Goal: Browse casually: Explore the website without a specific task or goal

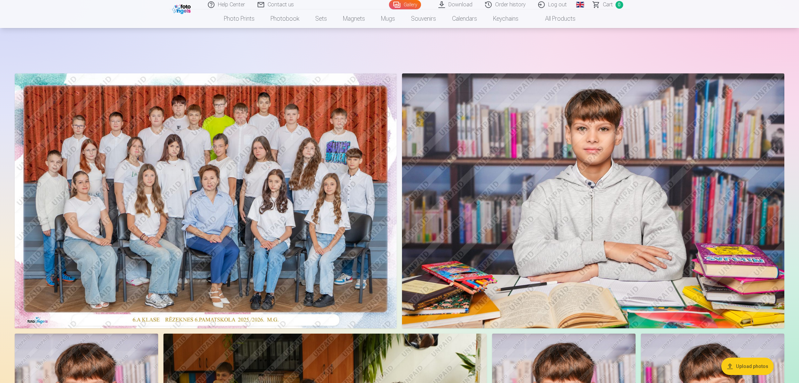
scroll to position [709, 0]
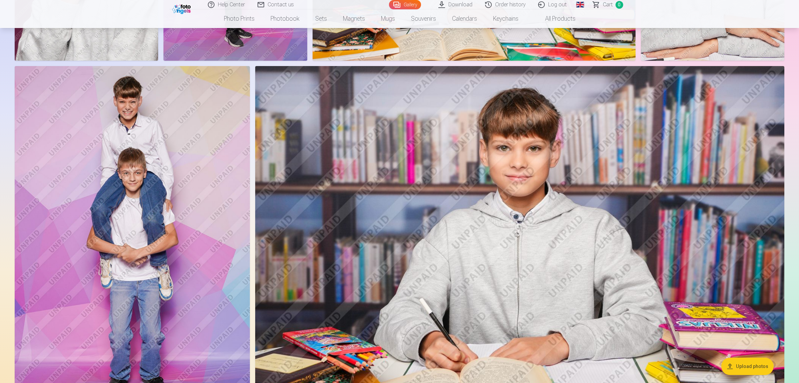
click at [142, 208] on img at bounding box center [132, 242] width 235 height 353
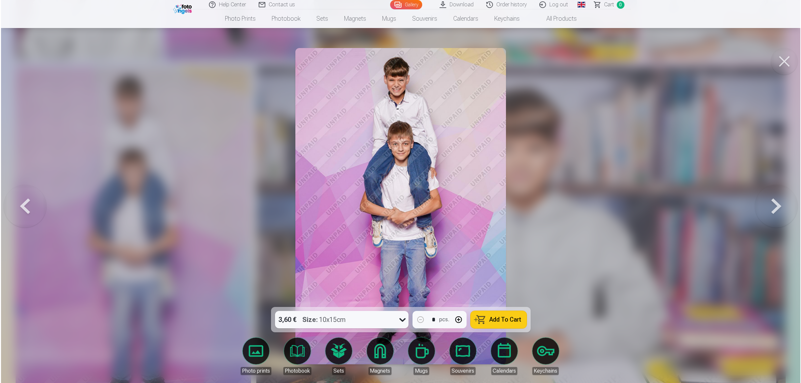
scroll to position [710, 0]
drag, startPoint x: 373, startPoint y: 106, endPoint x: 632, endPoint y: 194, distance: 273.6
click at [632, 194] on div at bounding box center [400, 191] width 801 height 383
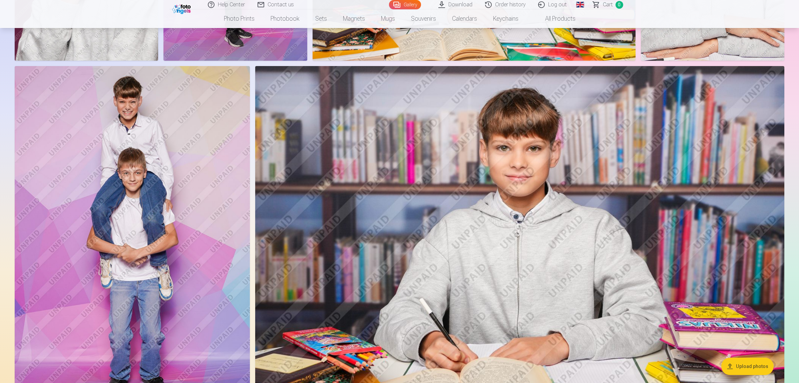
scroll to position [501, 0]
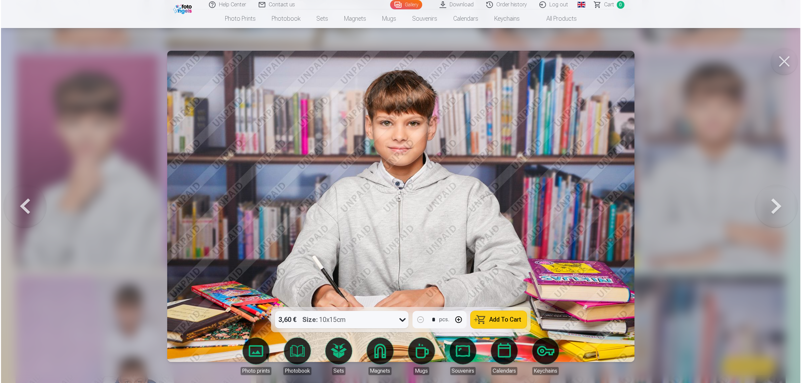
scroll to position [501, 0]
click at [340, 348] on link "Sets" at bounding box center [338, 356] width 37 height 37
click at [700, 127] on div at bounding box center [400, 191] width 801 height 383
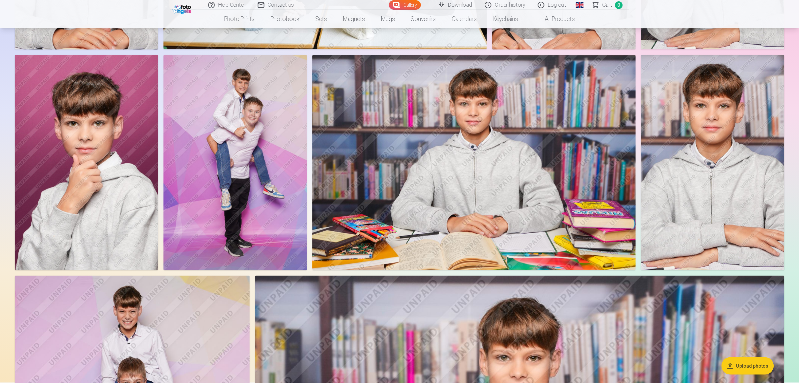
scroll to position [501, 0]
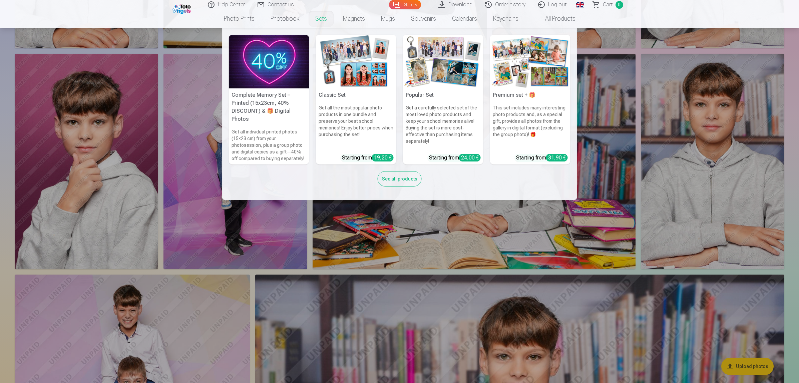
click at [372, 74] on img at bounding box center [356, 62] width 80 height 54
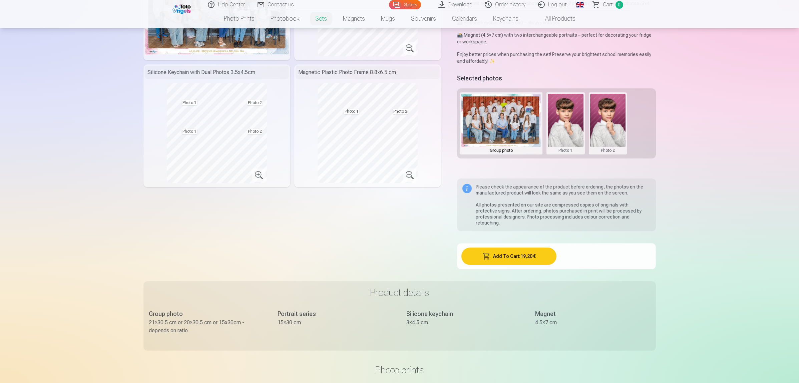
scroll to position [125, 0]
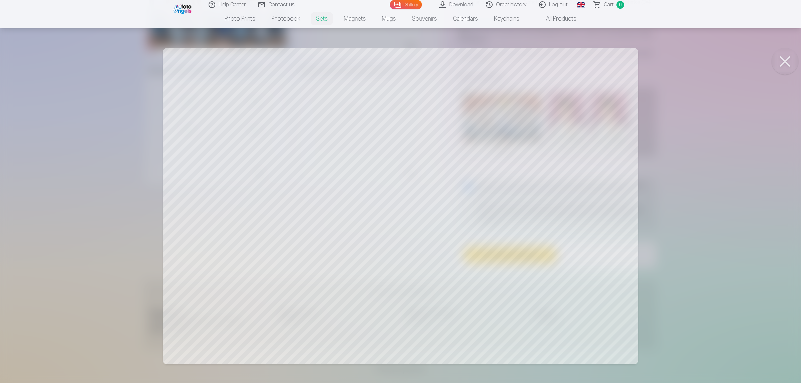
click at [413, 207] on div at bounding box center [400, 191] width 801 height 383
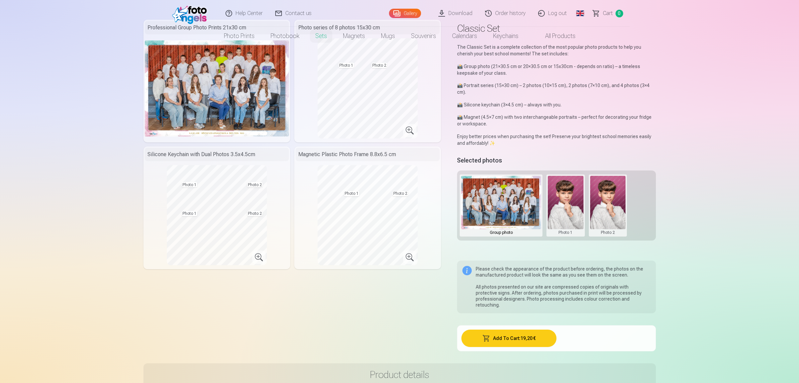
scroll to position [0, 0]
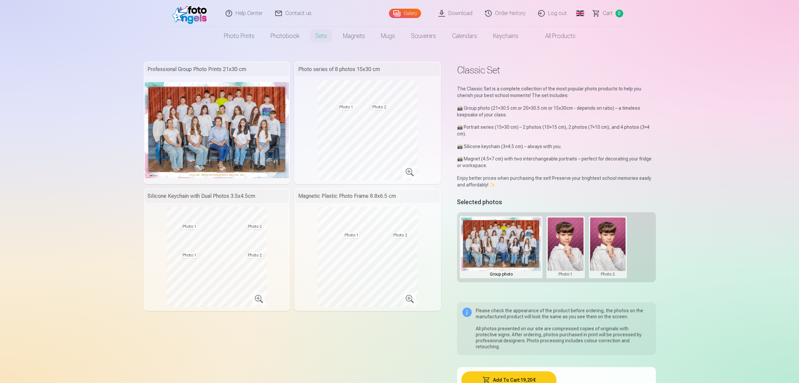
click at [232, 131] on img at bounding box center [217, 130] width 144 height 96
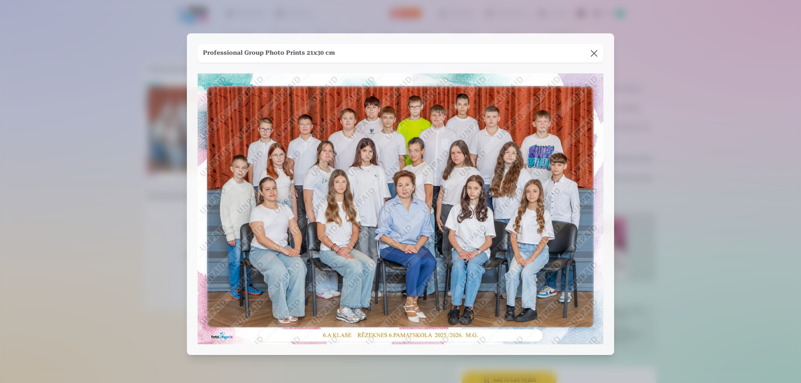
click at [53, 174] on div at bounding box center [400, 191] width 801 height 383
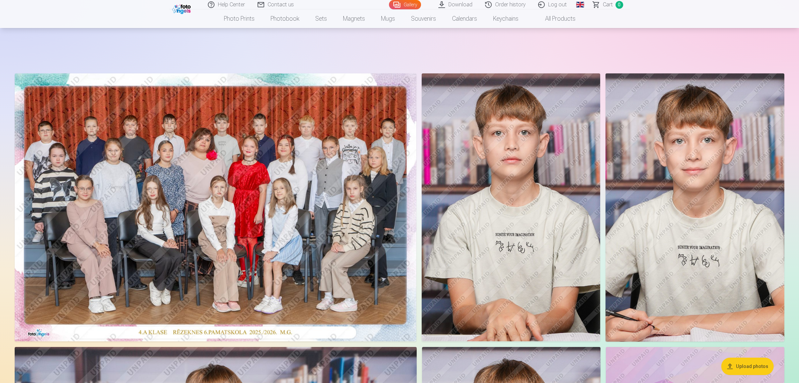
scroll to position [834, 0]
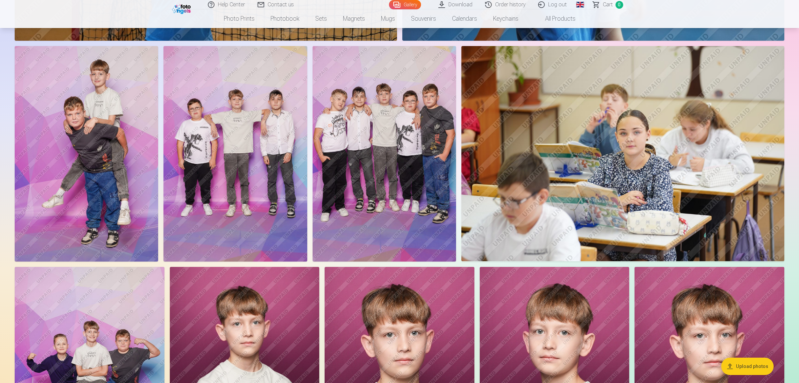
click at [390, 107] on img at bounding box center [384, 154] width 143 height 216
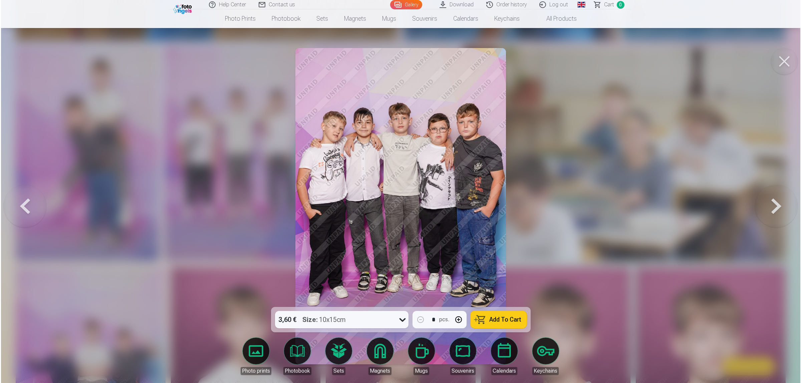
scroll to position [835, 0]
click at [778, 201] on button at bounding box center [776, 206] width 43 height 188
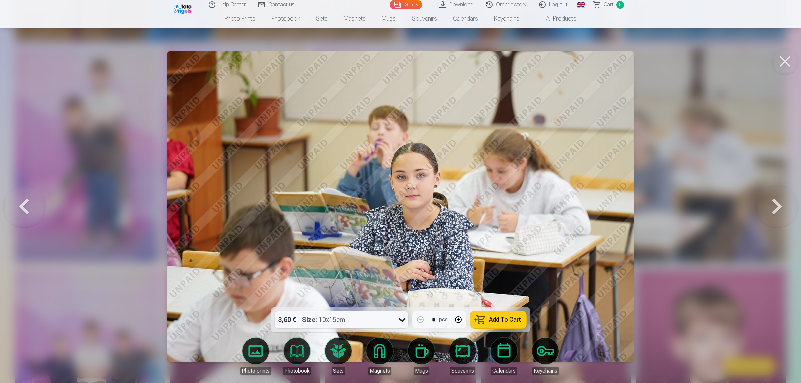
click at [778, 201] on button at bounding box center [776, 206] width 43 height 188
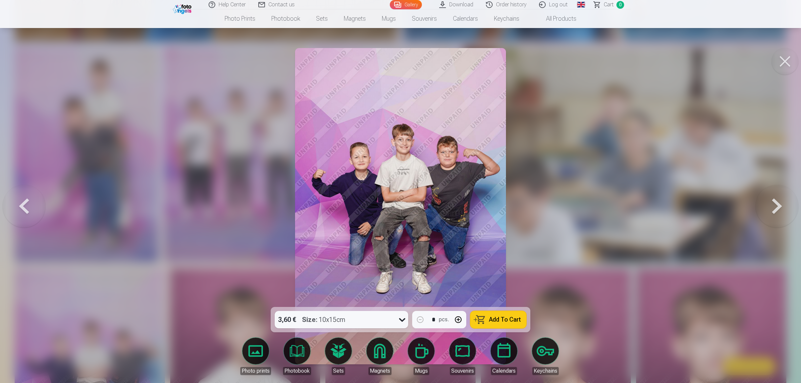
click at [778, 201] on button at bounding box center [776, 206] width 43 height 188
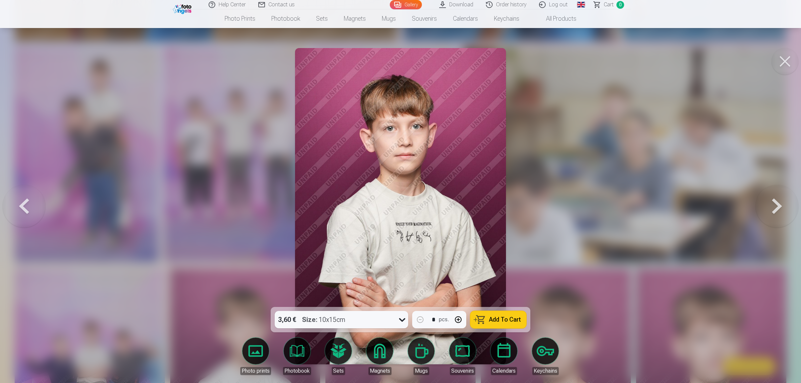
click at [778, 201] on button at bounding box center [776, 206] width 43 height 188
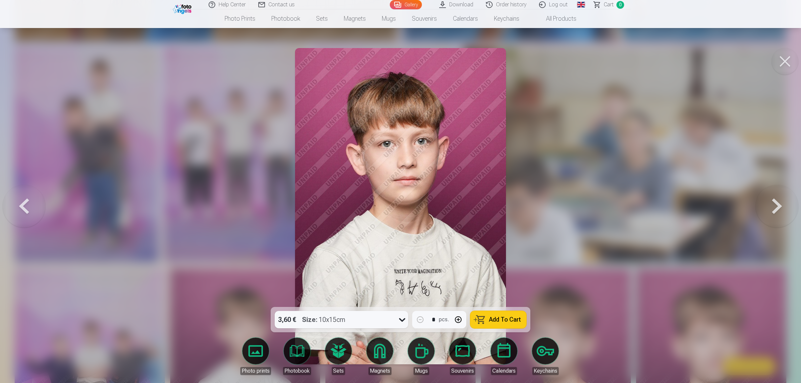
click at [778, 201] on button at bounding box center [776, 206] width 43 height 188
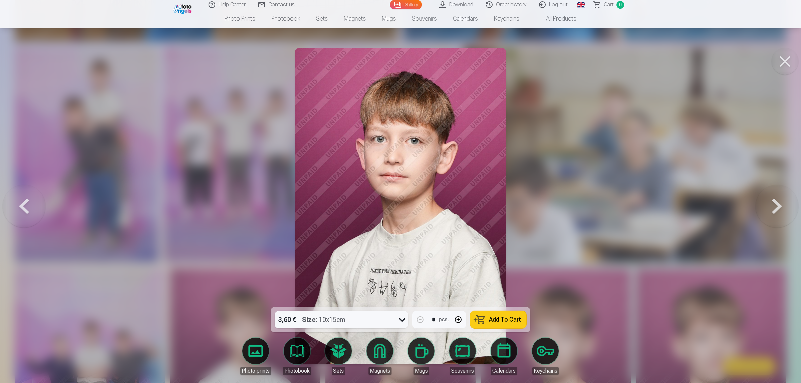
click at [778, 201] on button at bounding box center [776, 206] width 43 height 188
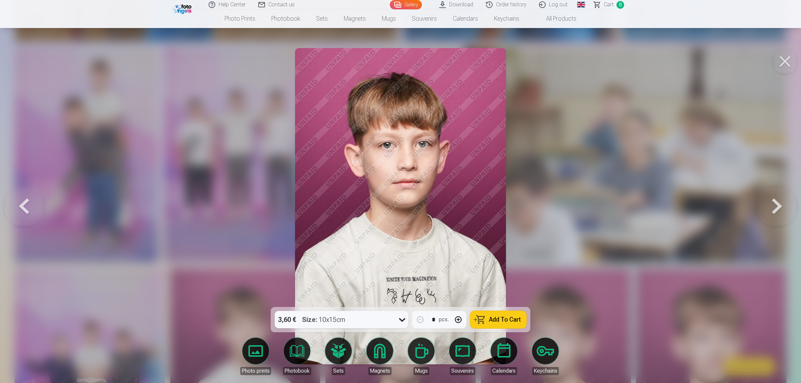
click at [778, 201] on button at bounding box center [776, 206] width 43 height 188
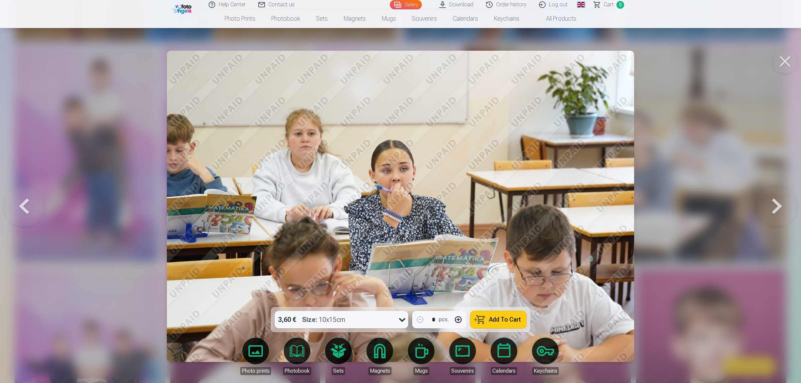
click at [778, 201] on button at bounding box center [776, 206] width 43 height 188
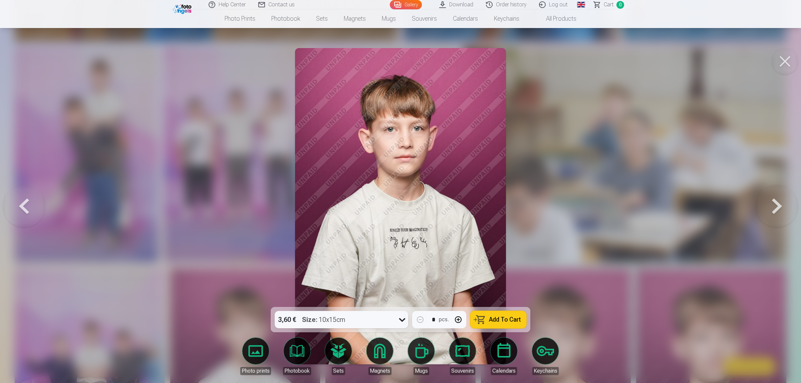
click at [778, 201] on button at bounding box center [776, 206] width 43 height 188
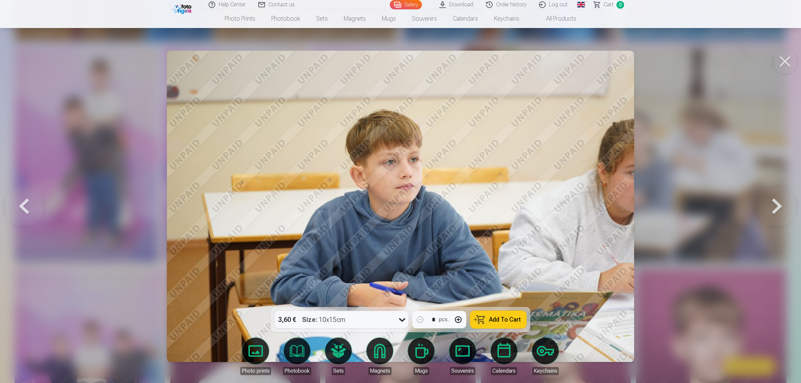
click at [778, 201] on button at bounding box center [776, 206] width 43 height 188
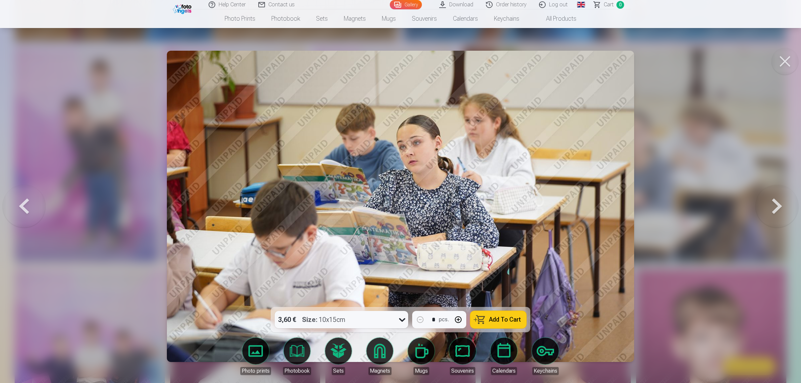
click at [778, 201] on button at bounding box center [776, 206] width 43 height 188
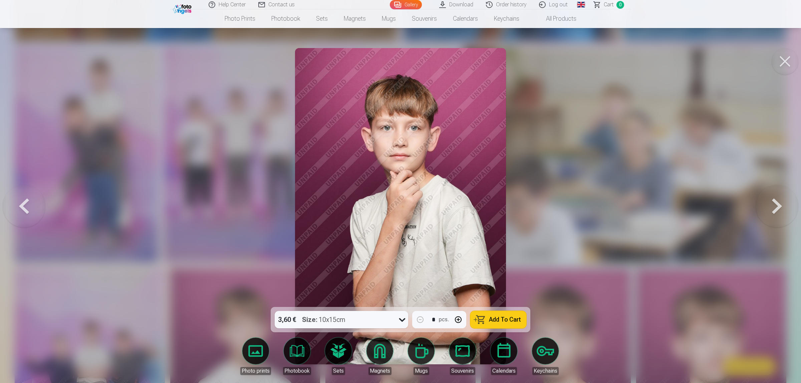
click at [778, 201] on button at bounding box center [776, 206] width 43 height 188
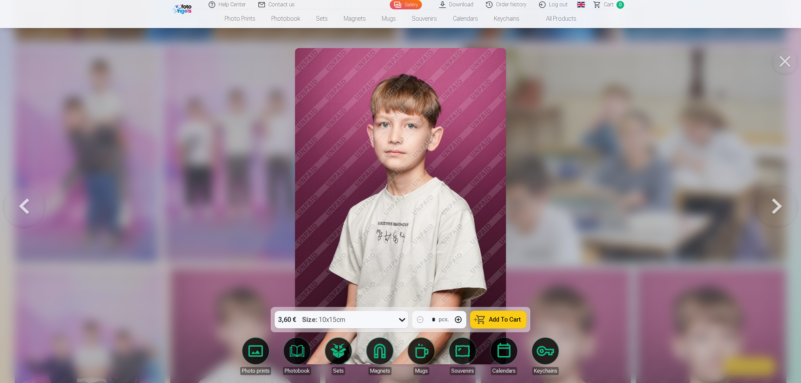
click at [778, 201] on button at bounding box center [776, 206] width 43 height 188
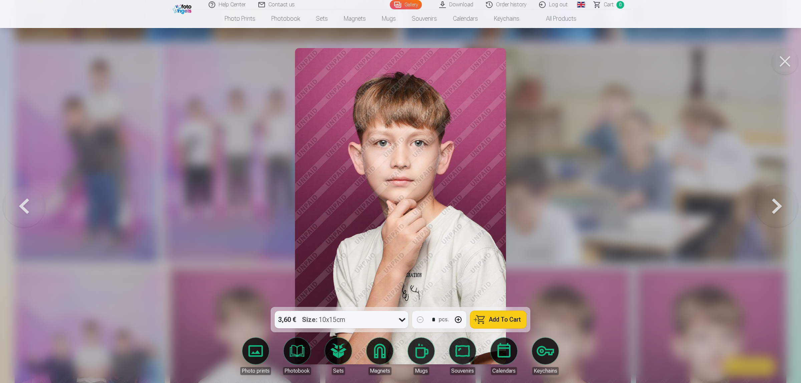
click at [778, 201] on button at bounding box center [776, 206] width 43 height 188
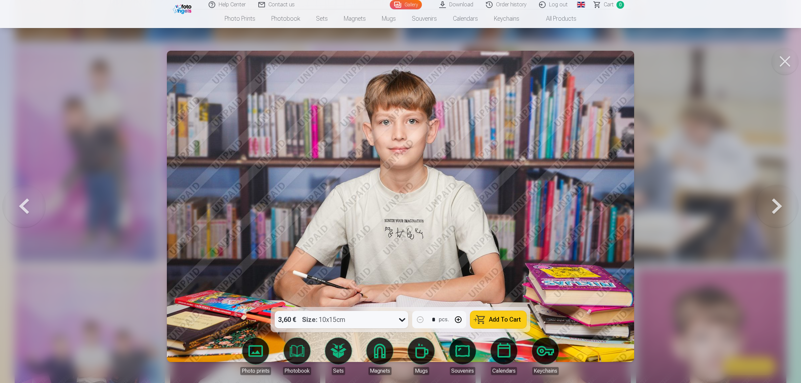
click at [778, 201] on button at bounding box center [776, 206] width 43 height 188
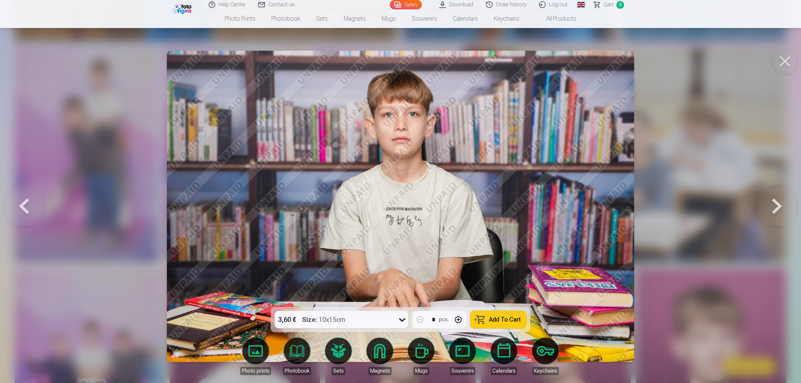
click at [778, 201] on button at bounding box center [776, 206] width 43 height 188
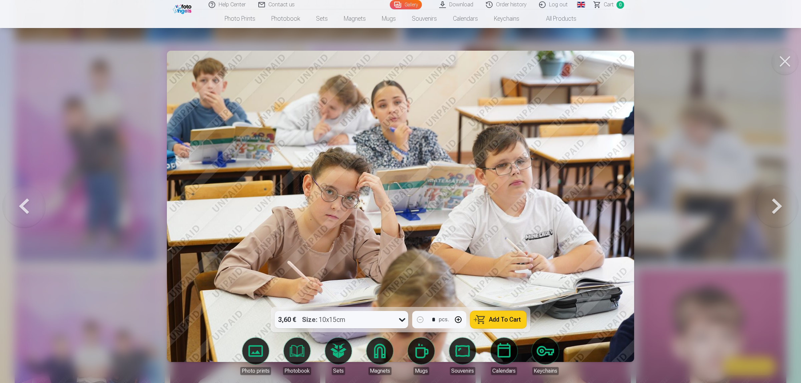
click at [778, 201] on button at bounding box center [776, 206] width 43 height 188
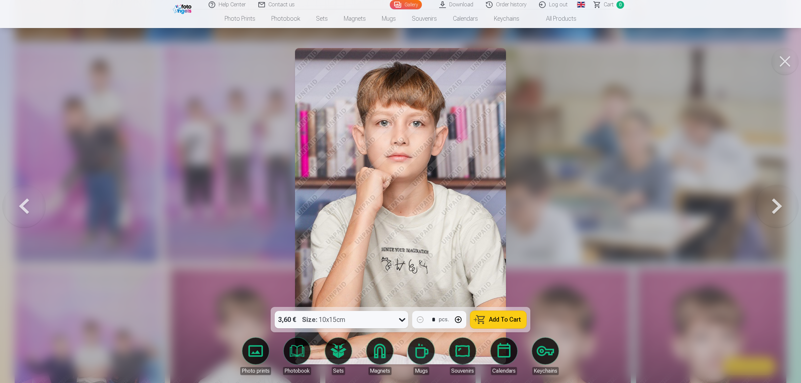
click at [778, 201] on button at bounding box center [776, 206] width 43 height 188
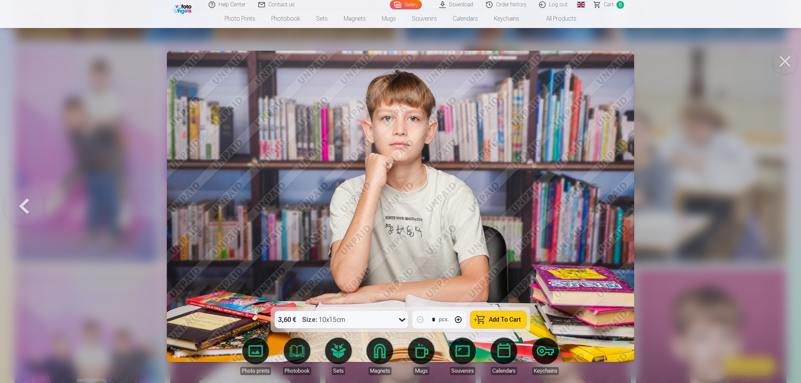
click at [778, 201] on div at bounding box center [400, 191] width 801 height 383
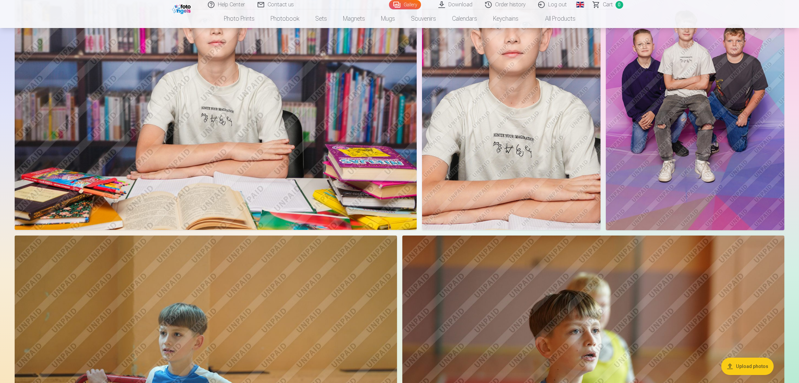
scroll to position [501, 0]
